Goal: Information Seeking & Learning: Learn about a topic

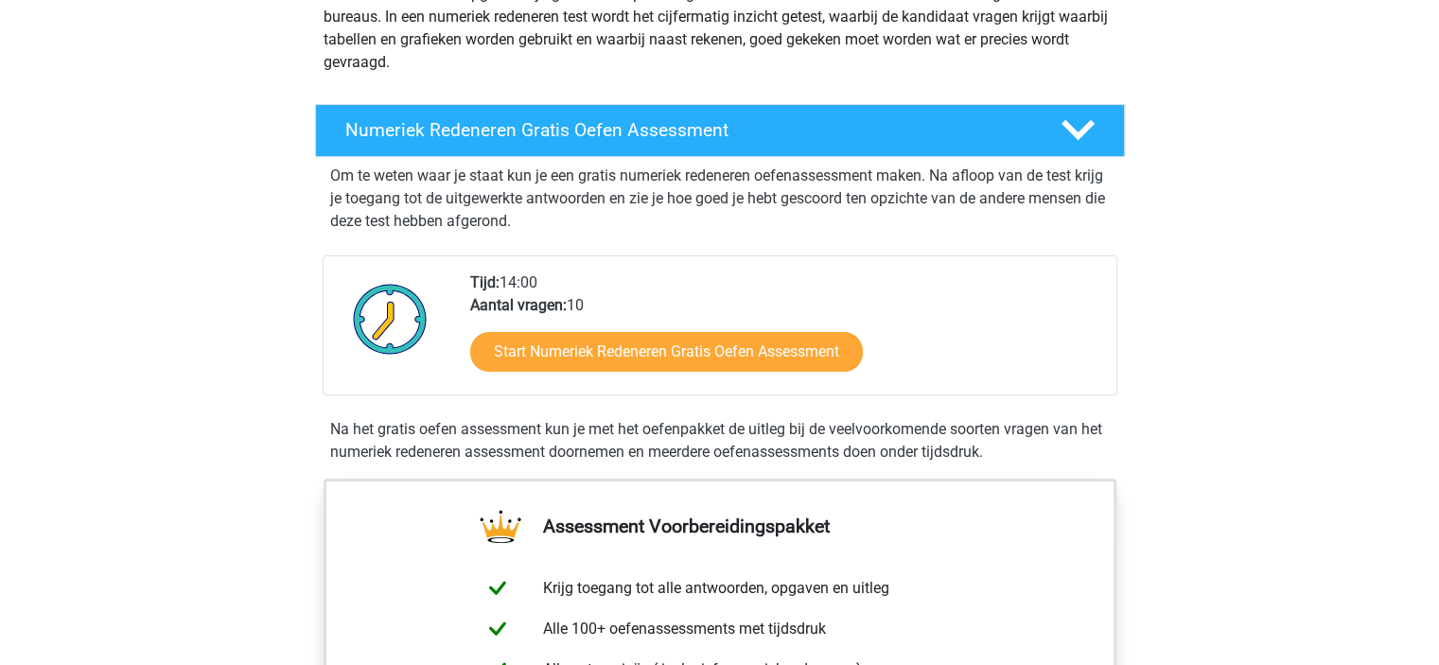
scroll to position [277, 0]
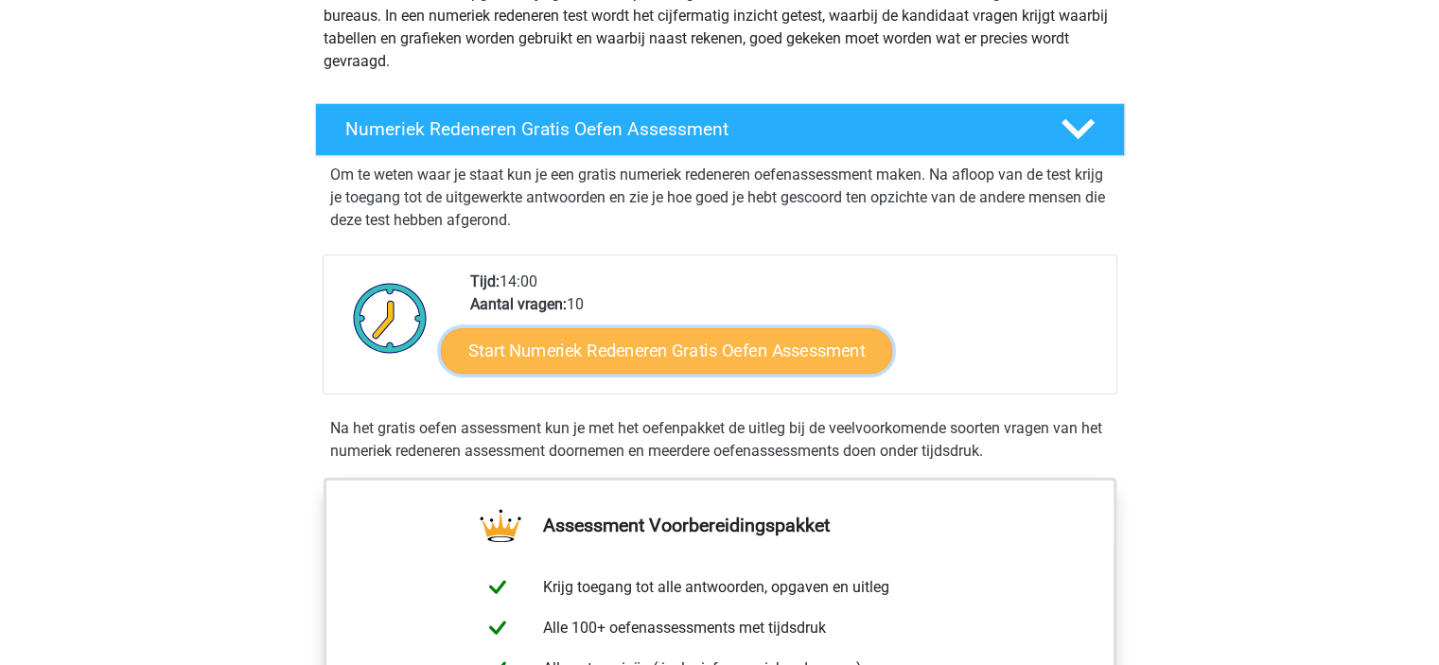
click at [744, 361] on link "Start Numeriek Redeneren Gratis Oefen Assessment" at bounding box center [666, 349] width 451 height 45
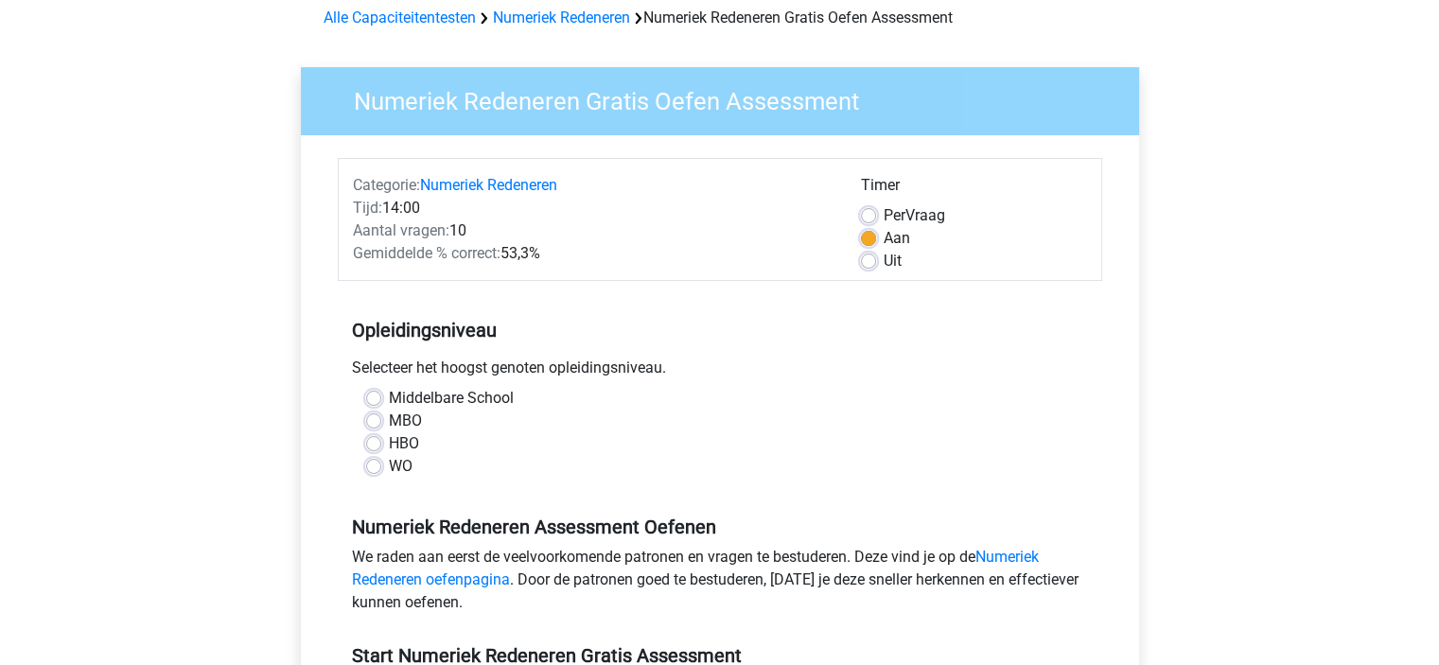
scroll to position [102, 0]
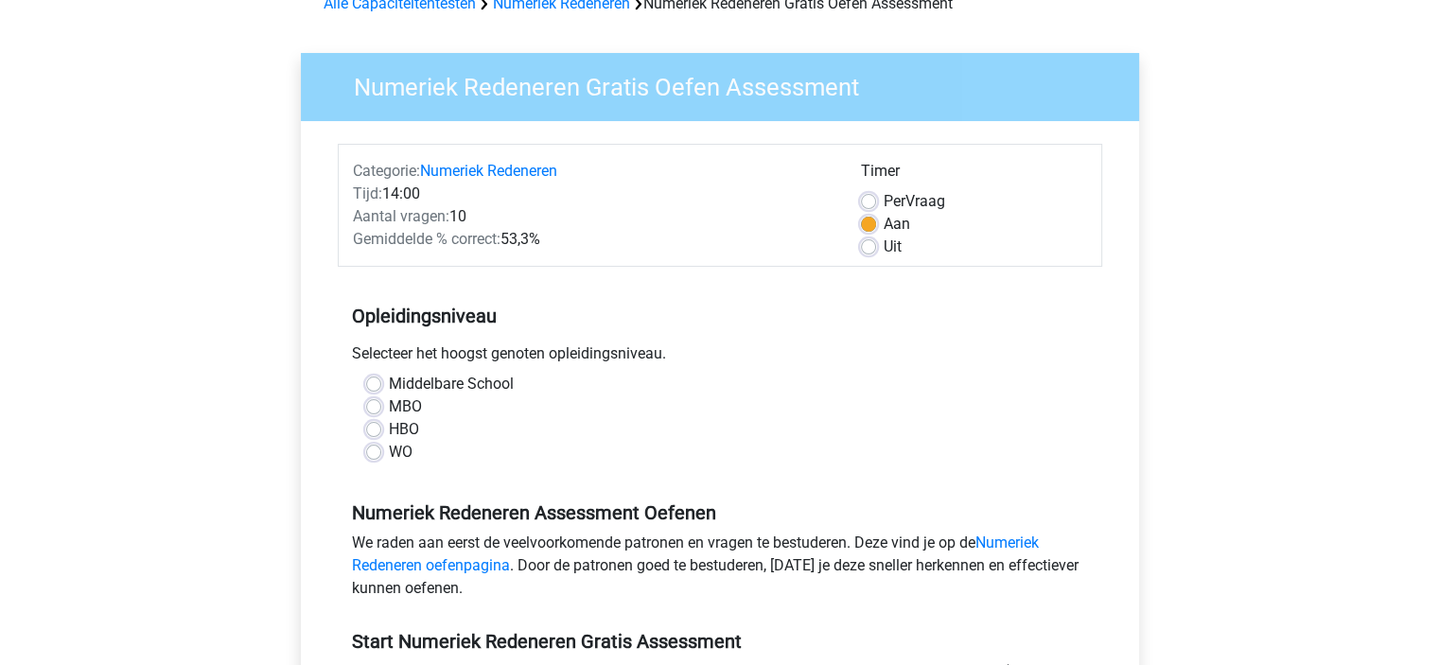
click at [389, 384] on label "Middelbare School" at bounding box center [451, 384] width 125 height 23
click at [372, 384] on input "Middelbare School" at bounding box center [373, 382] width 15 height 19
radio input "true"
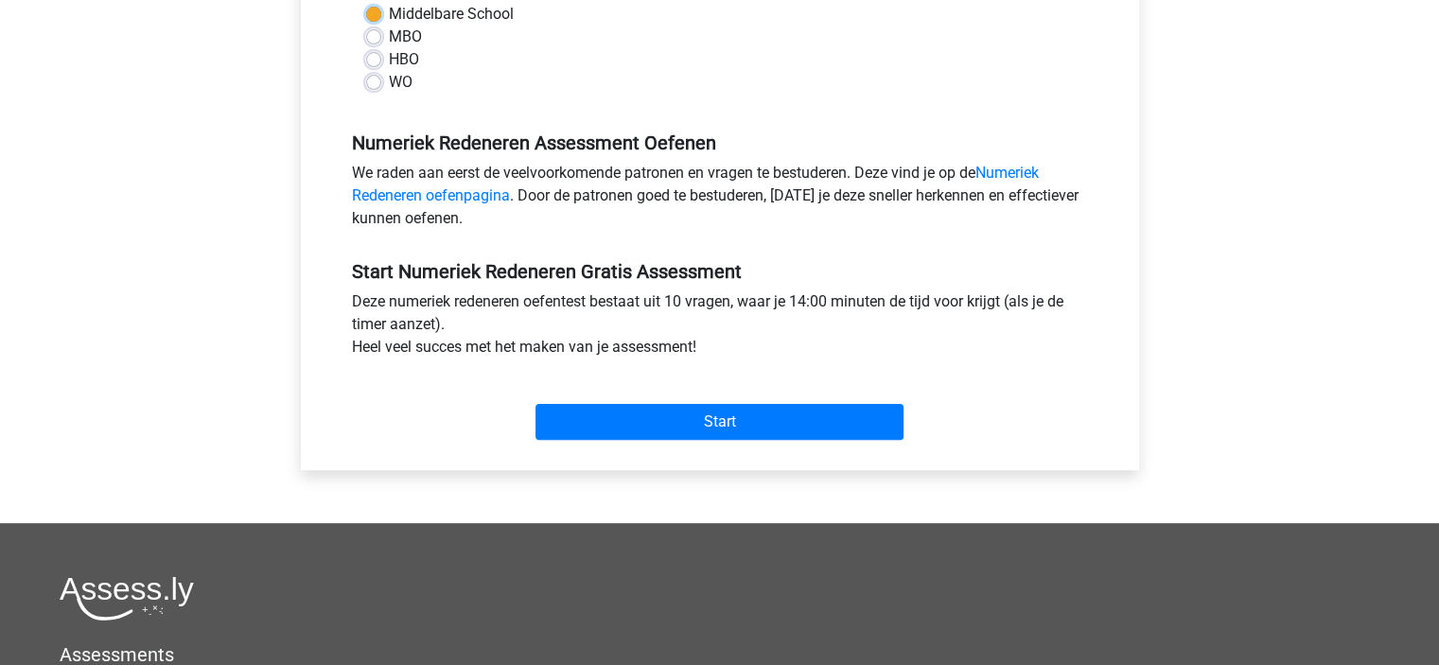
scroll to position [530, 0]
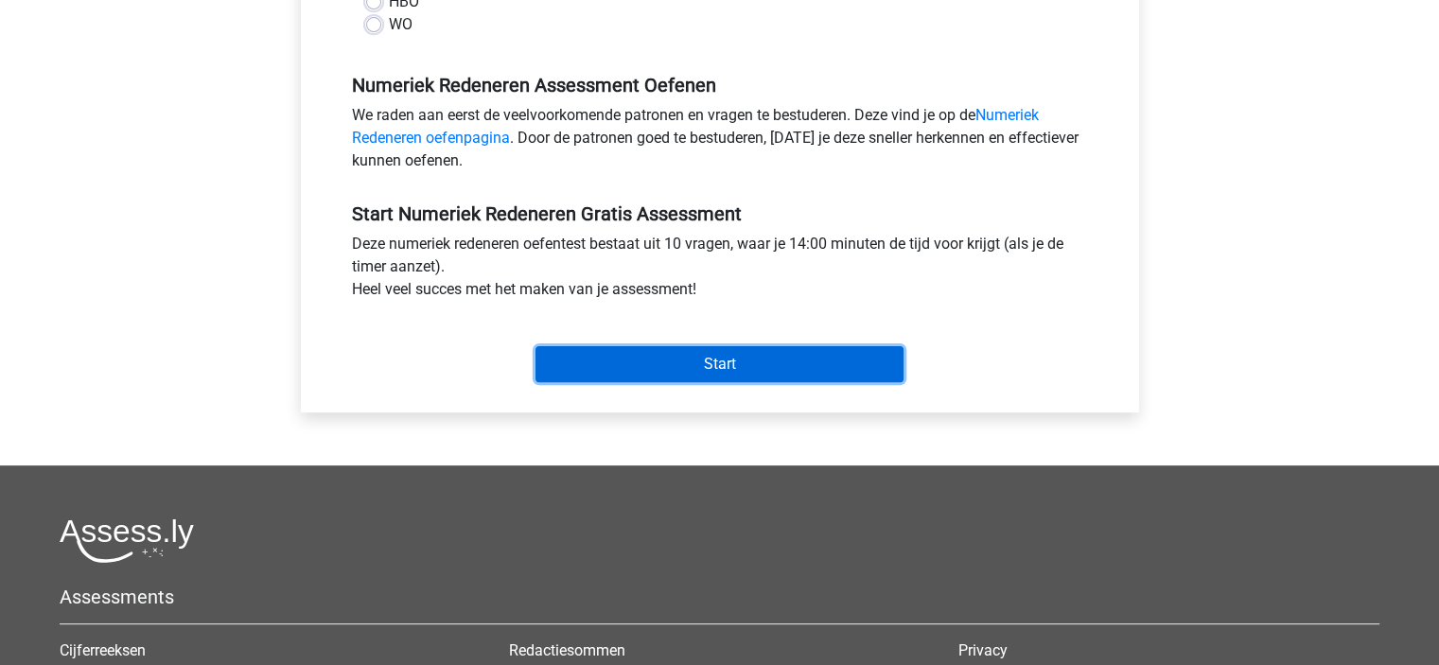
click at [660, 351] on input "Start" at bounding box center [720, 364] width 368 height 36
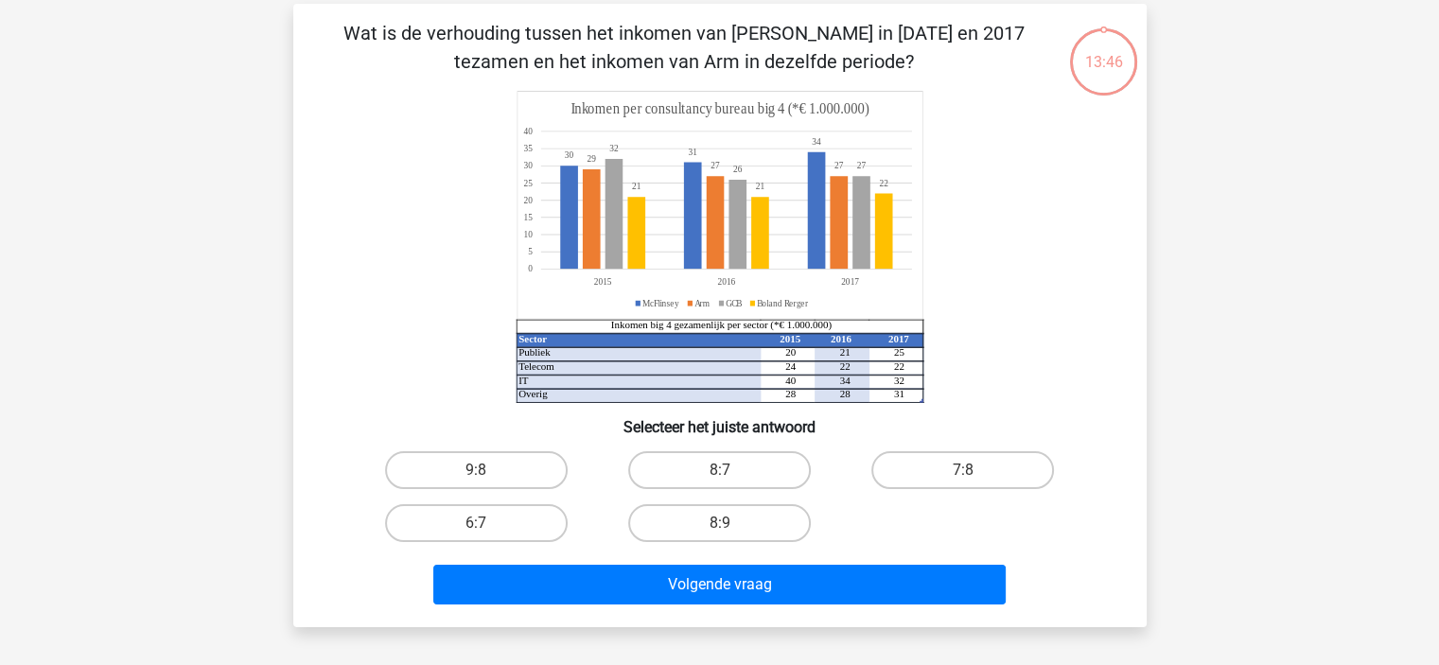
scroll to position [83, 0]
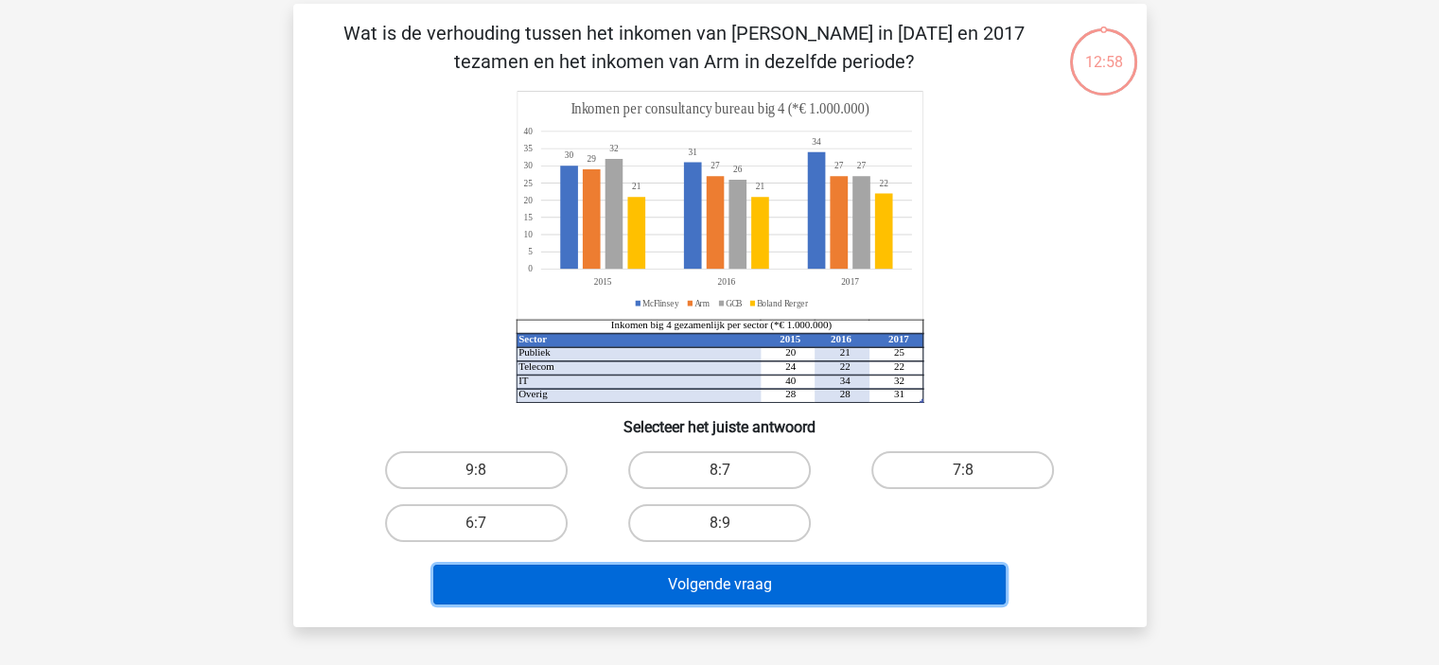
click at [740, 582] on button "Volgende vraag" at bounding box center [719, 585] width 572 height 40
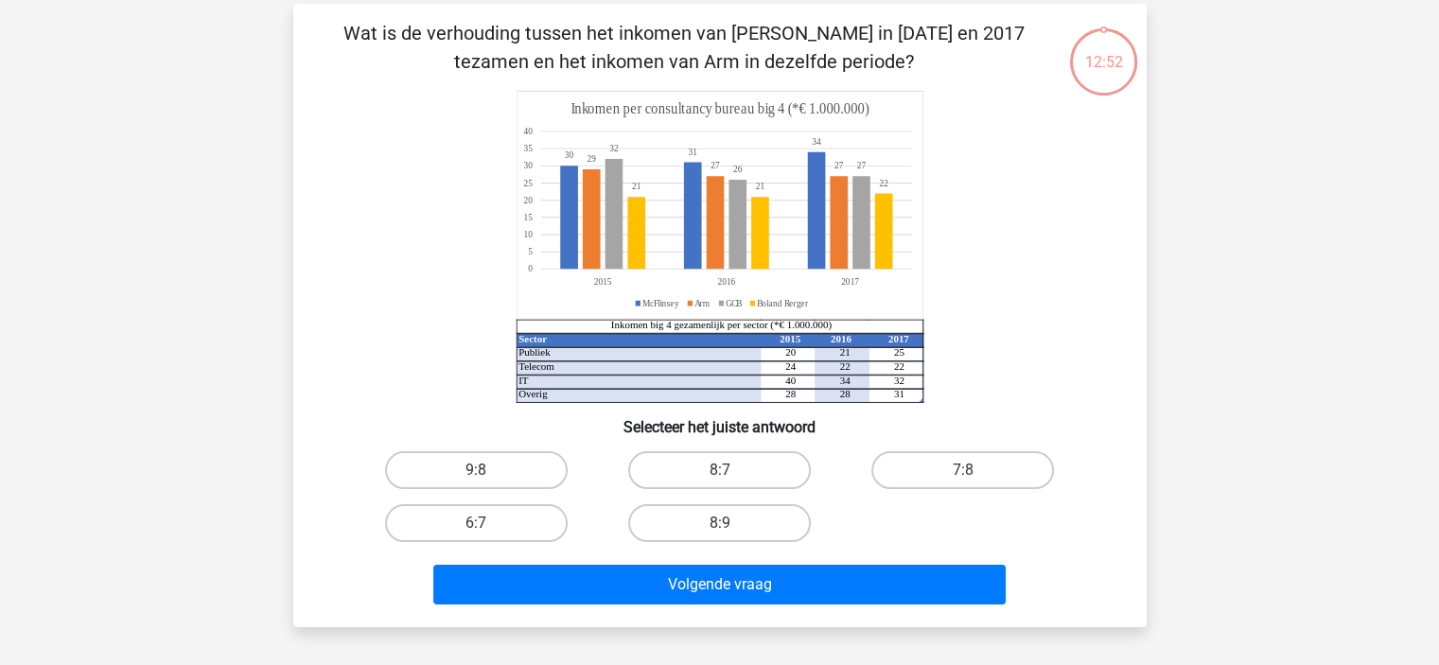
click at [860, 511] on div "9:8 8:7 7:8 6:7 8:9" at bounding box center [720, 497] width 730 height 106
click at [535, 471] on label "9:8" at bounding box center [476, 470] width 183 height 38
click at [488, 471] on input "9:8" at bounding box center [482, 476] width 12 height 12
radio input "true"
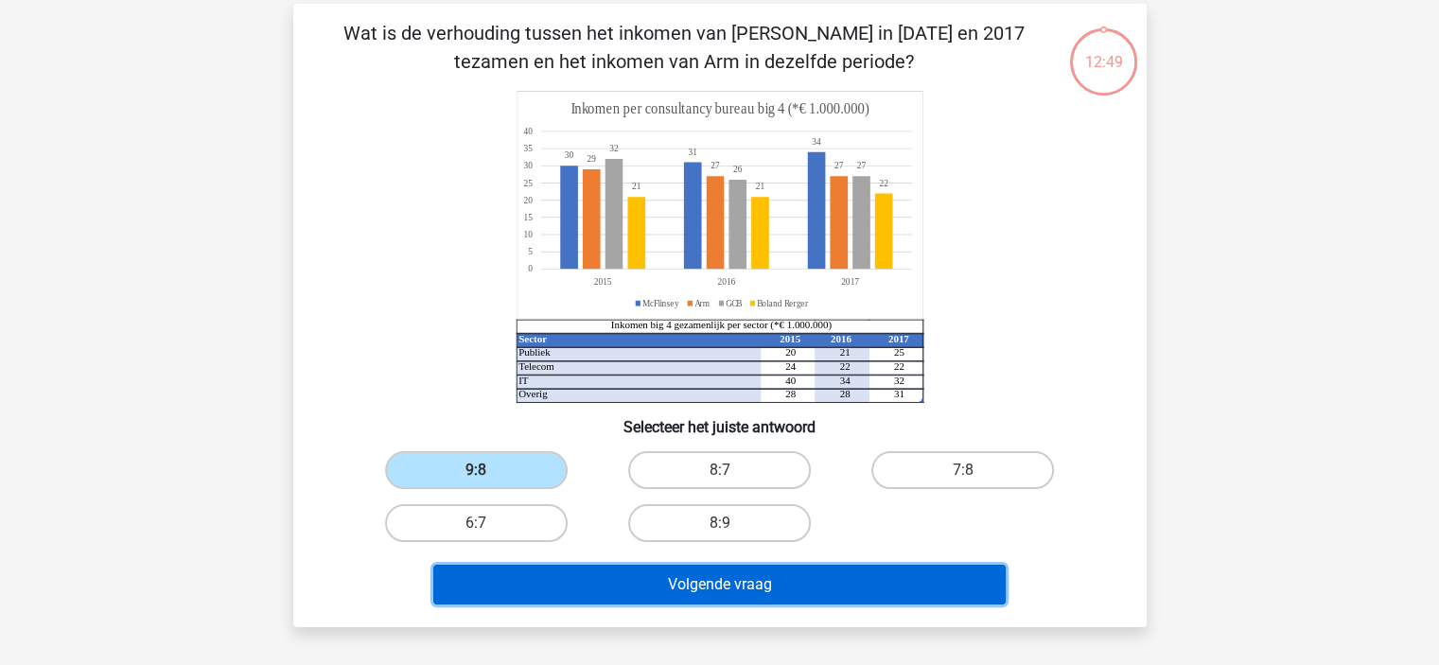
click at [636, 578] on button "Volgende vraag" at bounding box center [719, 585] width 572 height 40
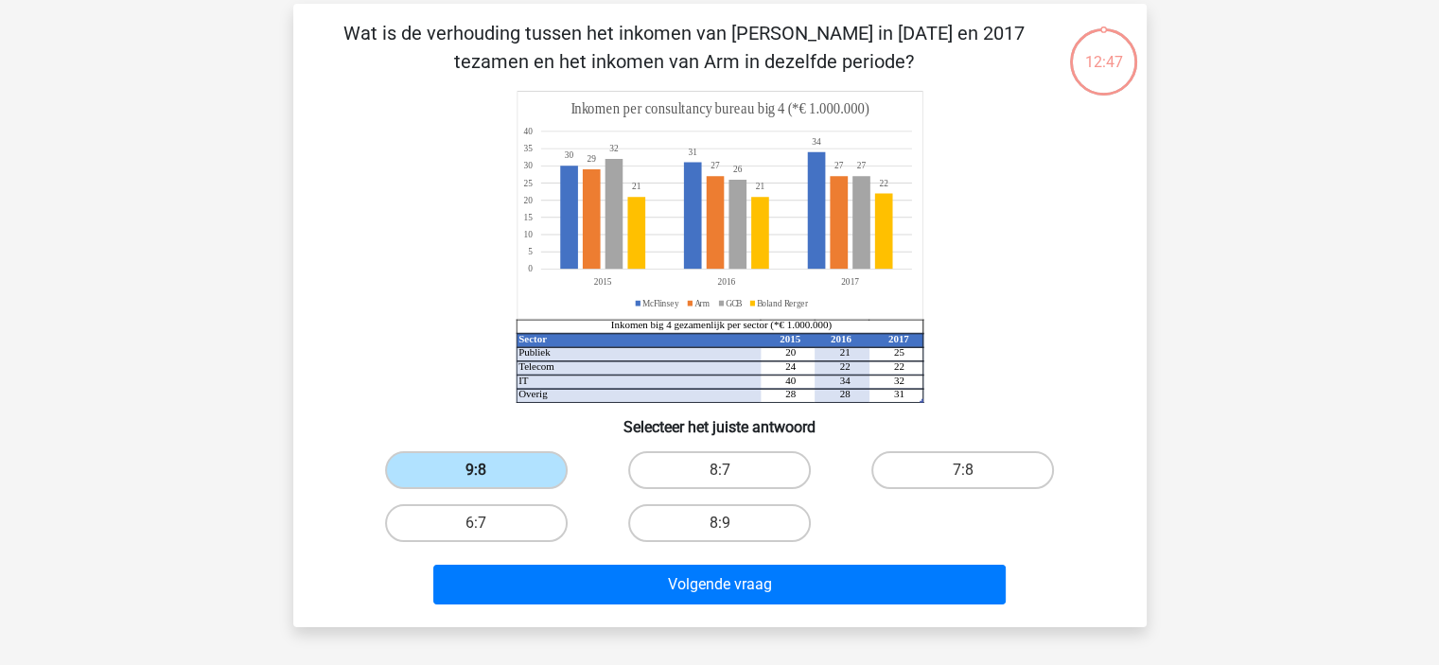
click at [515, 466] on label "9:8" at bounding box center [476, 470] width 183 height 38
click at [488, 470] on input "9:8" at bounding box center [482, 476] width 12 height 12
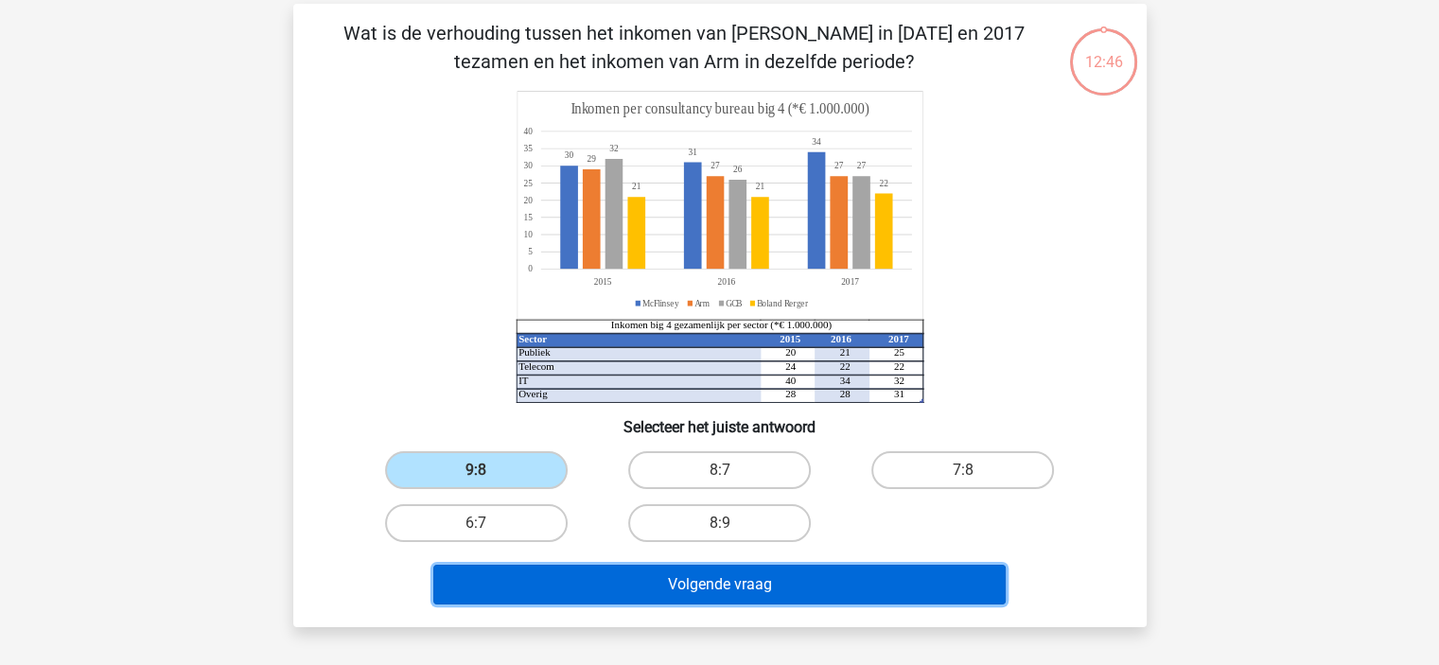
click at [669, 579] on button "Volgende vraag" at bounding box center [719, 585] width 572 height 40
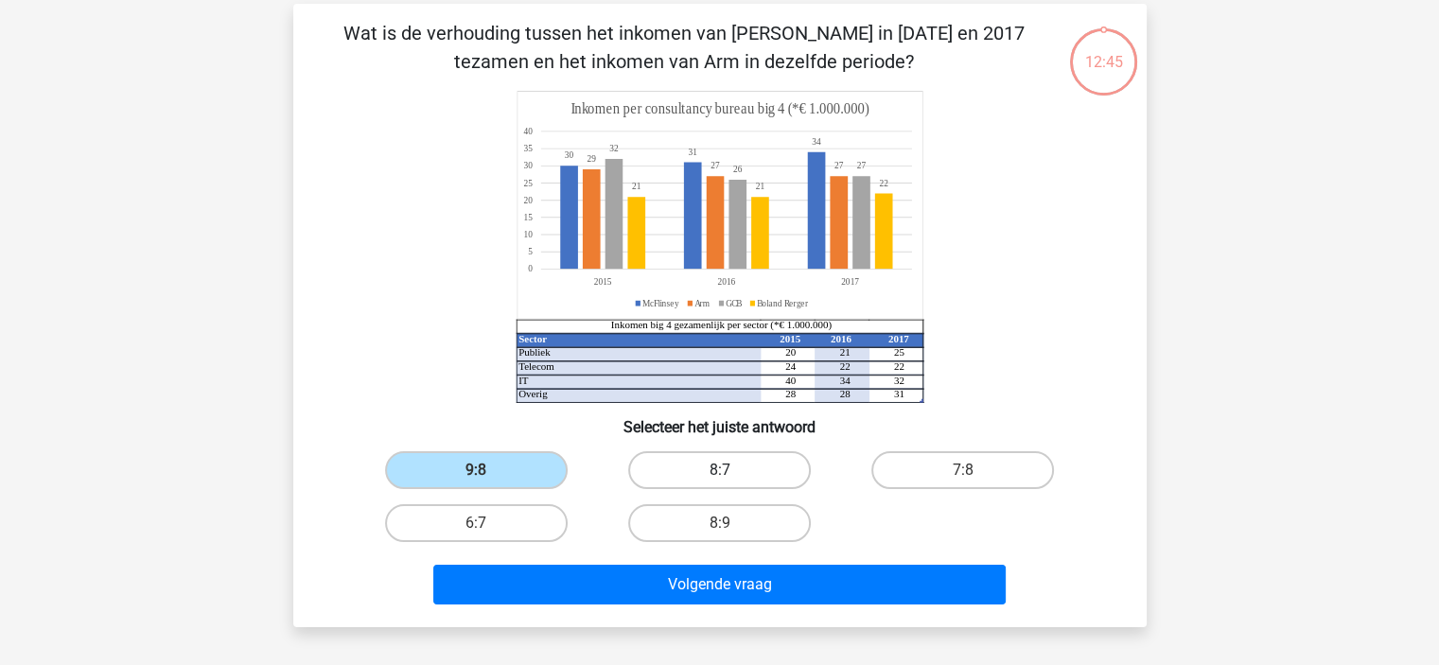
click at [692, 474] on label "8:7" at bounding box center [719, 470] width 183 height 38
click at [719, 474] on input "8:7" at bounding box center [725, 476] width 12 height 12
radio input "true"
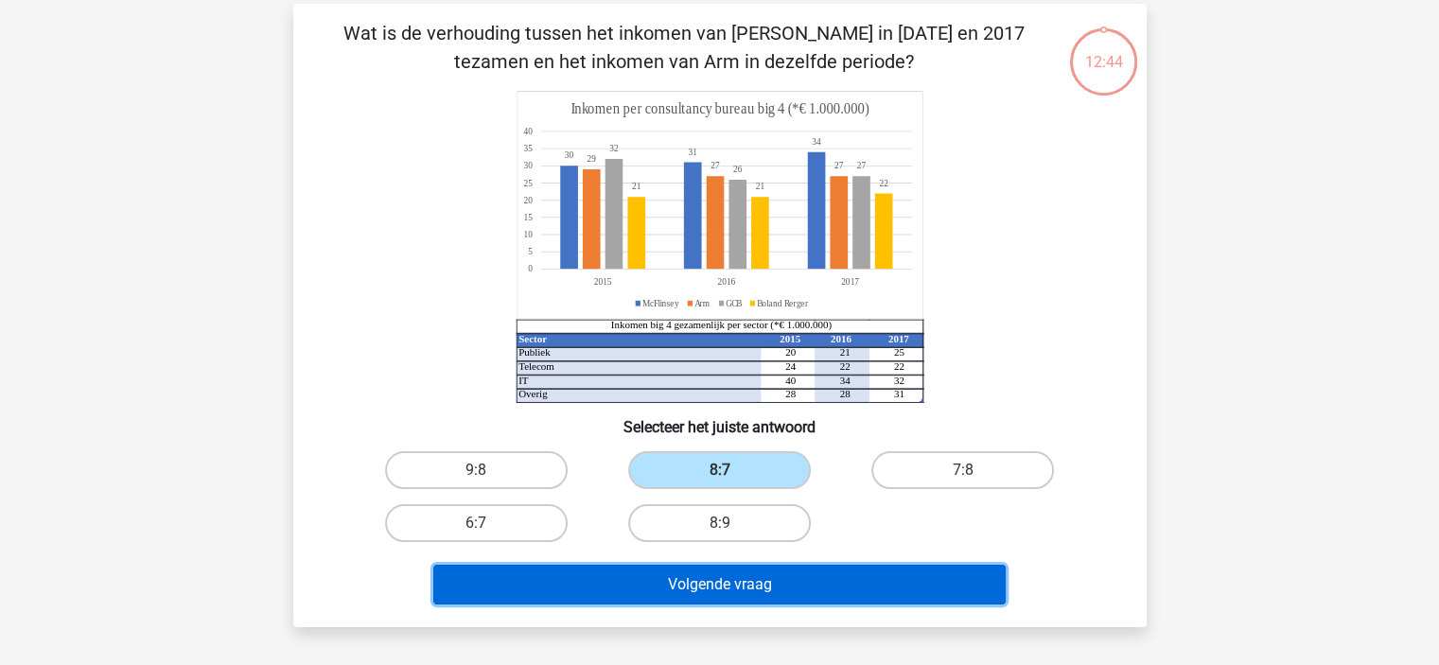
click at [682, 589] on button "Volgende vraag" at bounding box center [719, 585] width 572 height 40
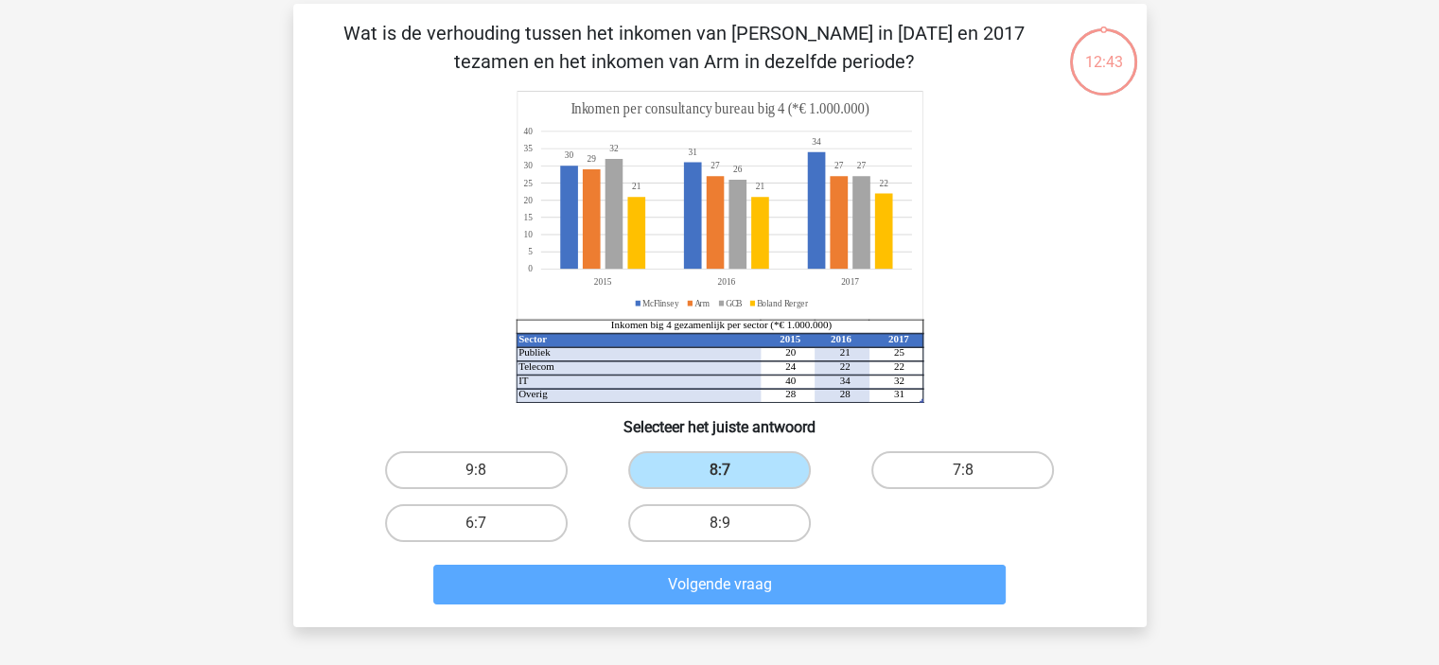
scroll to position [87, 0]
